Goal: Task Accomplishment & Management: Manage account settings

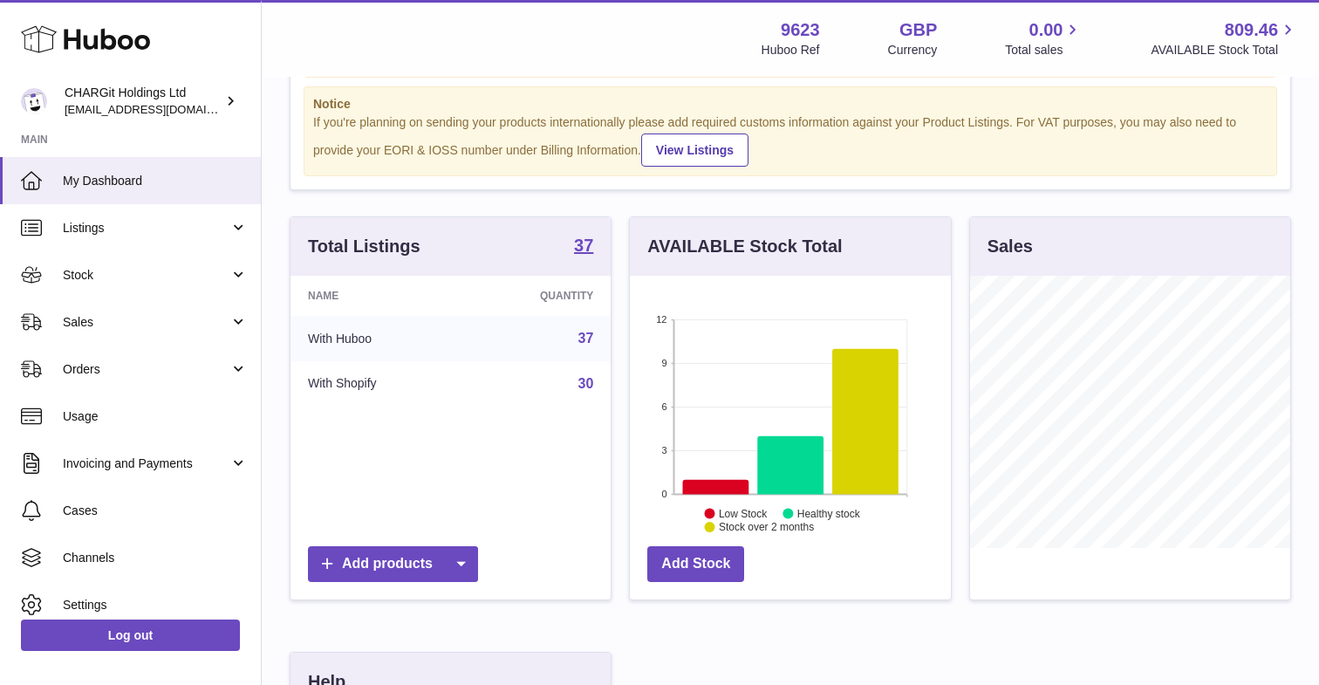
scroll to position [127, 0]
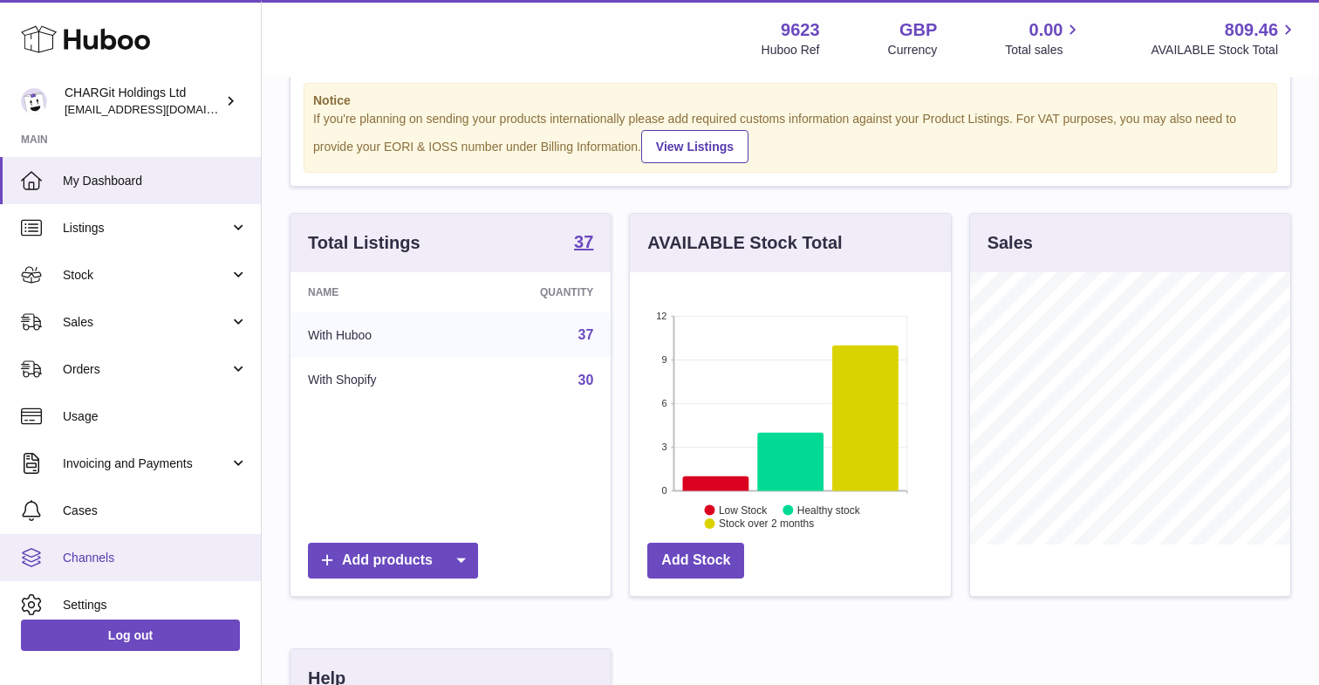
click at [100, 559] on span "Channels" at bounding box center [155, 558] width 185 height 17
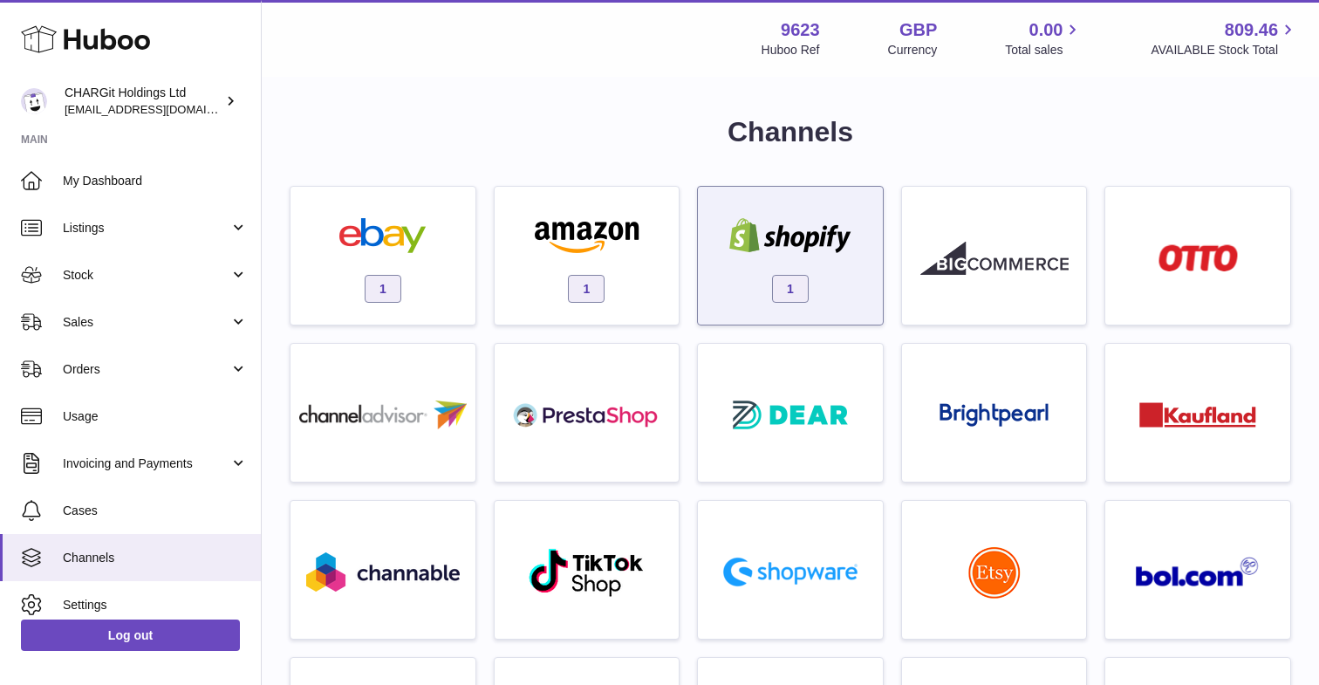
click at [811, 271] on div "1" at bounding box center [791, 260] width 168 height 112
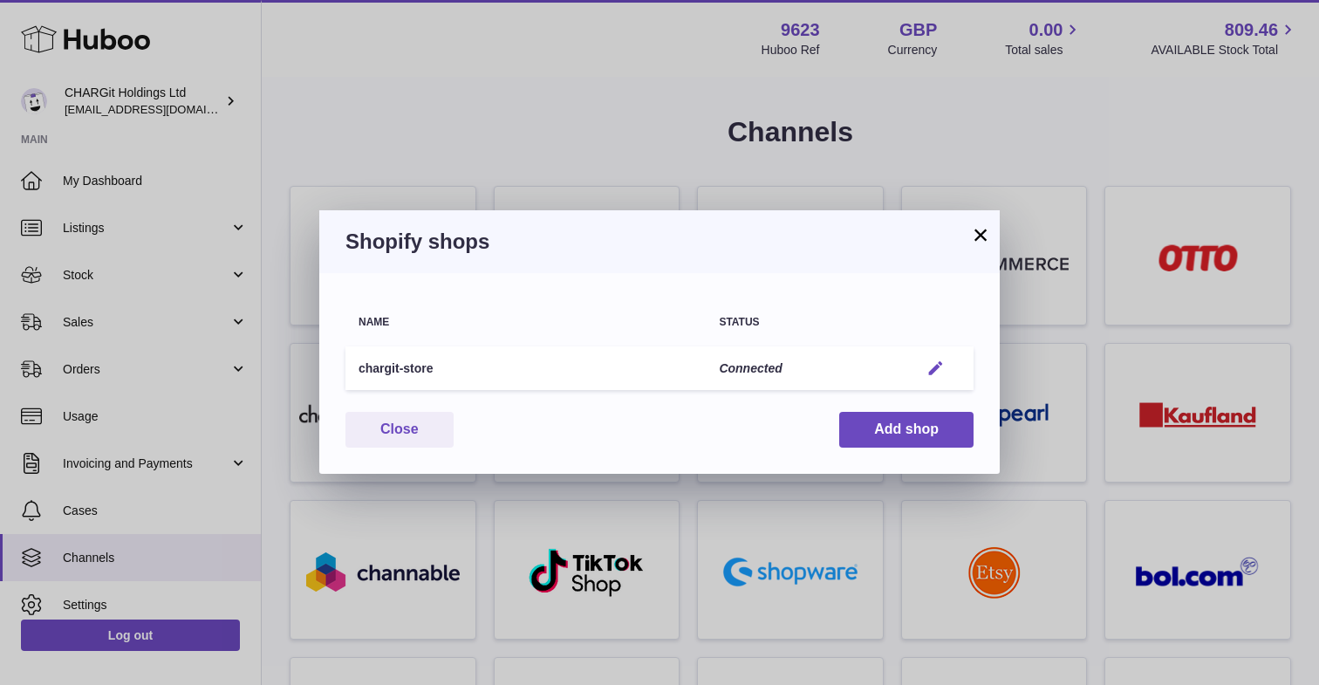
click at [929, 371] on em "button" at bounding box center [936, 369] width 18 height 18
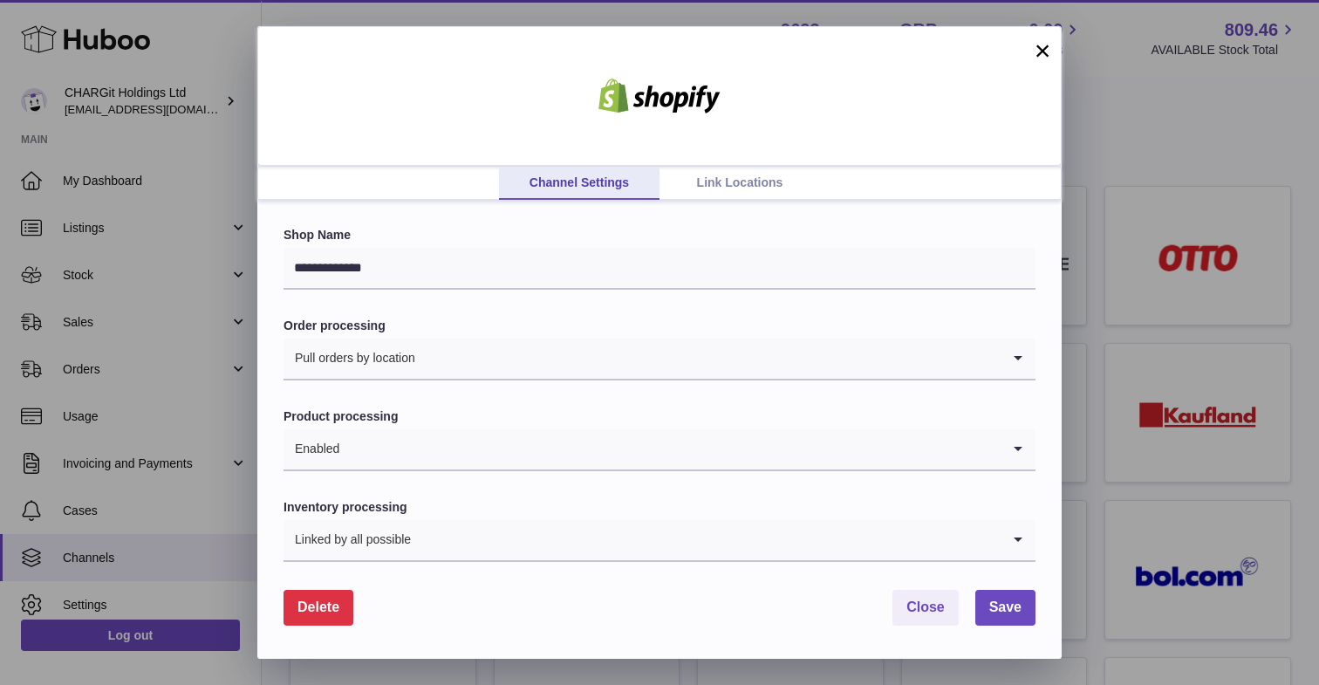
click at [731, 175] on link "Link Locations" at bounding box center [740, 183] width 161 height 33
